Goal: Task Accomplishment & Management: Use online tool/utility

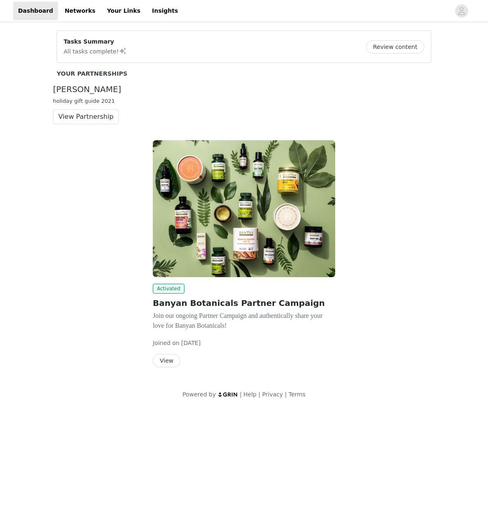
click at [167, 364] on button "View" at bounding box center [167, 360] width 28 height 13
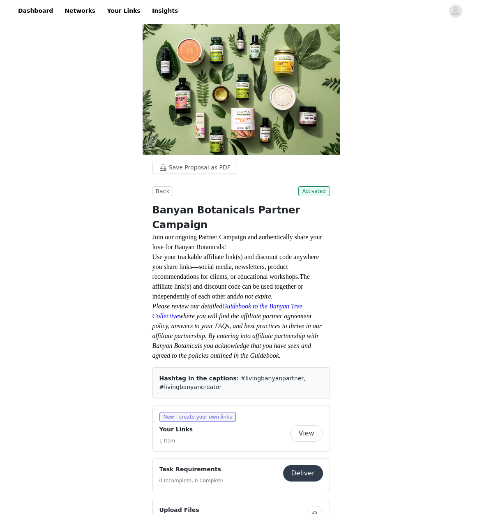
click at [306, 425] on button "View" at bounding box center [306, 433] width 33 height 16
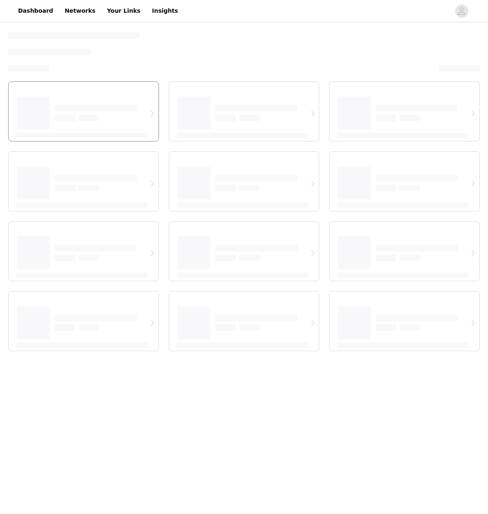
select select "12"
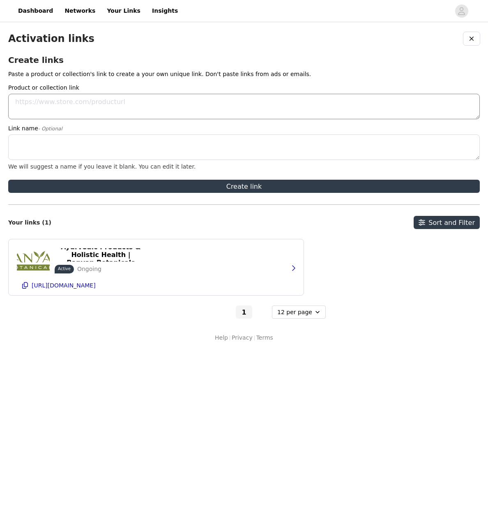
click at [32, 103] on textarea "Product or collection link" at bounding box center [244, 106] width 472 height 25
paste textarea "https://www.banyanbotanicals.com/products/vegan-cleanse-bundle"
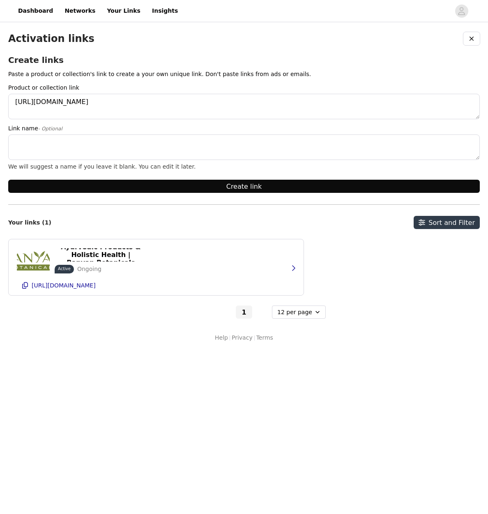
type textarea "https://www.banyanbotanicals.com/products/vegan-cleanse-bundle"
click at [213, 189] on button "Create link" at bounding box center [244, 186] width 472 height 13
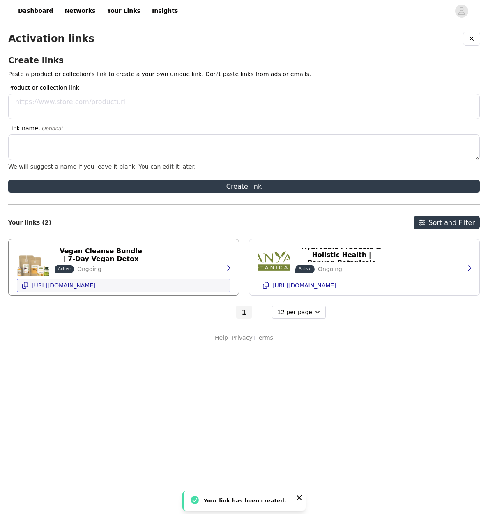
click at [25, 287] on icon "button" at bounding box center [25, 285] width 7 height 7
click at [47, 108] on textarea "Product or collection link" at bounding box center [244, 106] width 472 height 25
paste textarea "https://www.banyanbotanicals.com/collections/cleansing-and-detox"
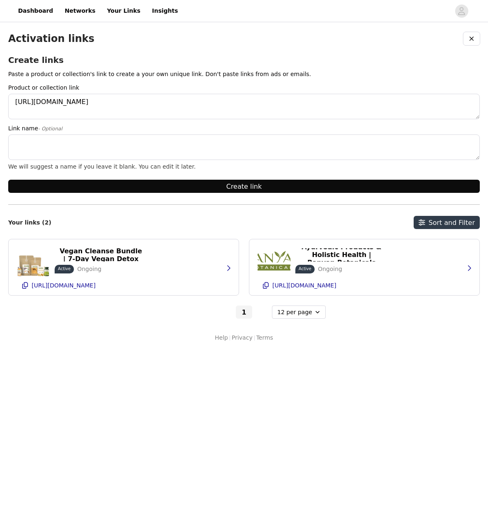
type textarea "https://www.banyanbotanicals.com/collections/cleansing-and-detox"
click at [259, 187] on button "Create link" at bounding box center [244, 186] width 472 height 13
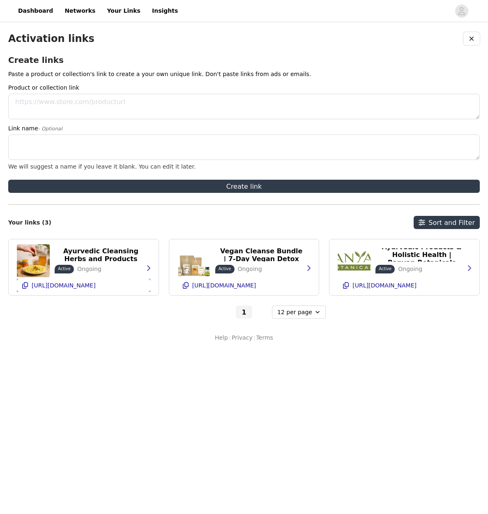
drag, startPoint x: 25, startPoint y: 287, endPoint x: 11, endPoint y: 238, distance: 50.4
click at [25, 287] on icon "button" at bounding box center [25, 285] width 7 height 7
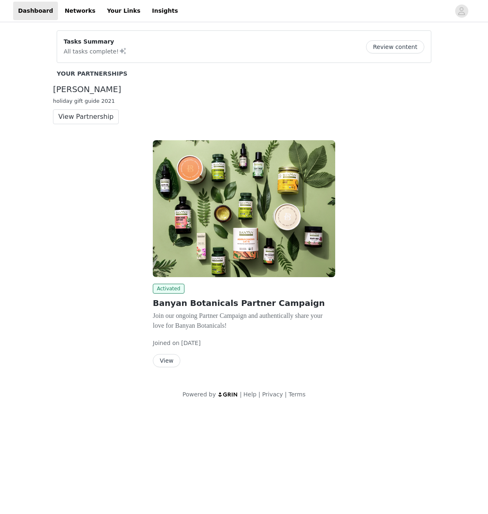
click at [168, 357] on button "View" at bounding box center [167, 360] width 28 height 13
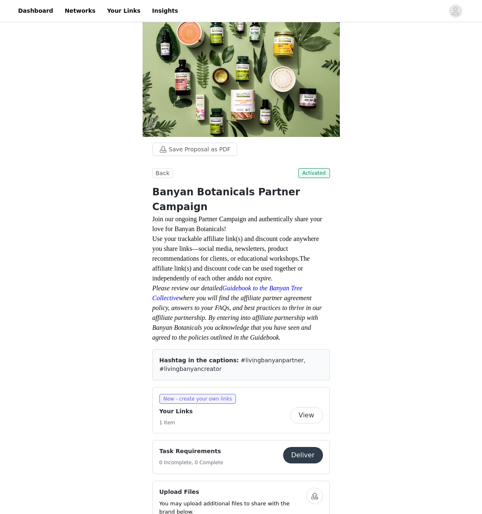
scroll to position [19, 0]
click at [306, 407] on button "View" at bounding box center [306, 415] width 33 height 16
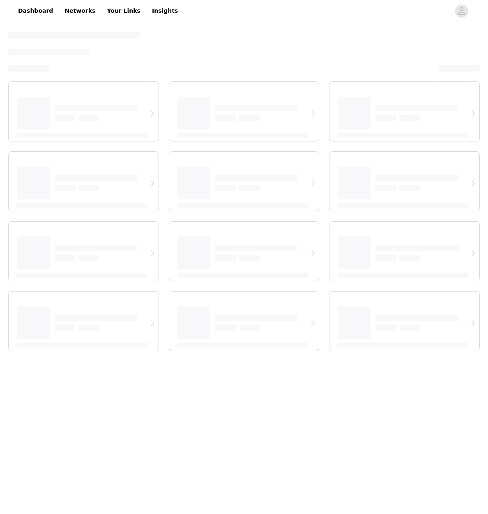
select select "12"
